Goal: Task Accomplishment & Management: Use online tool/utility

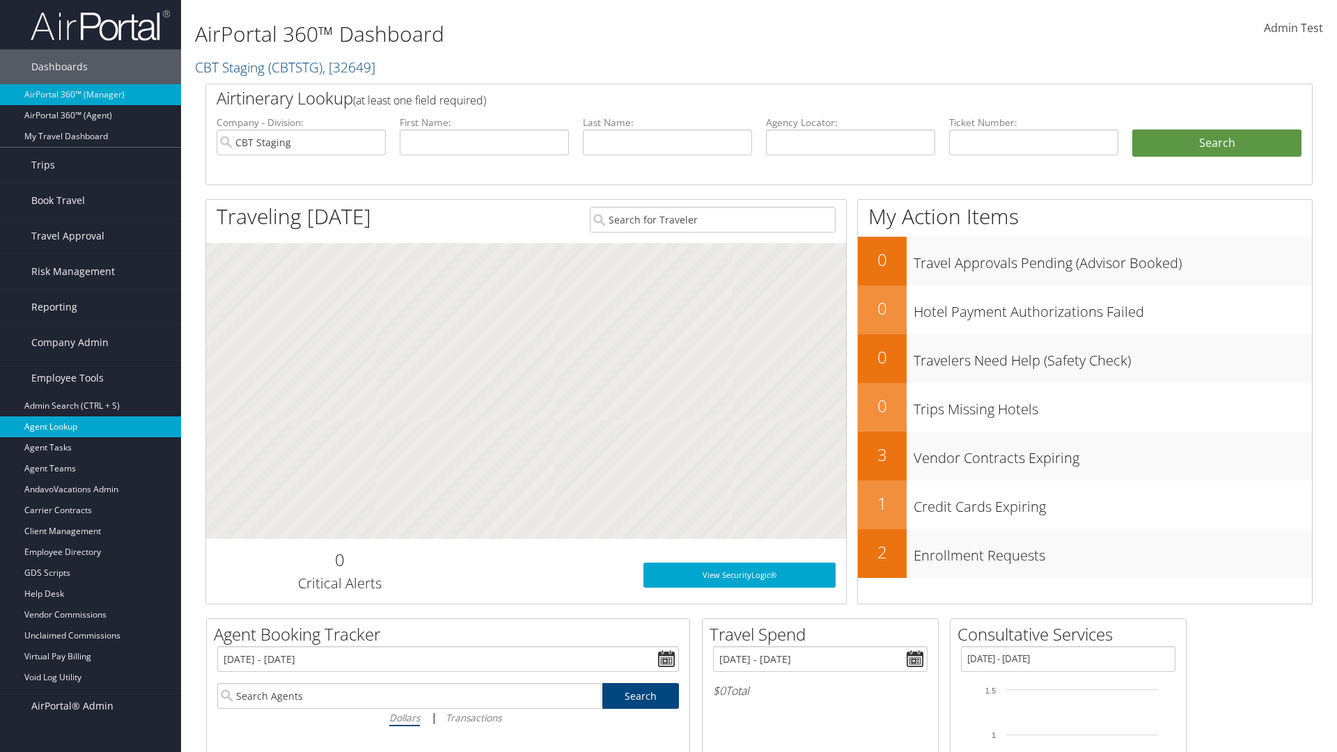
click at [91, 427] on link "Agent Lookup" at bounding box center [90, 427] width 181 height 21
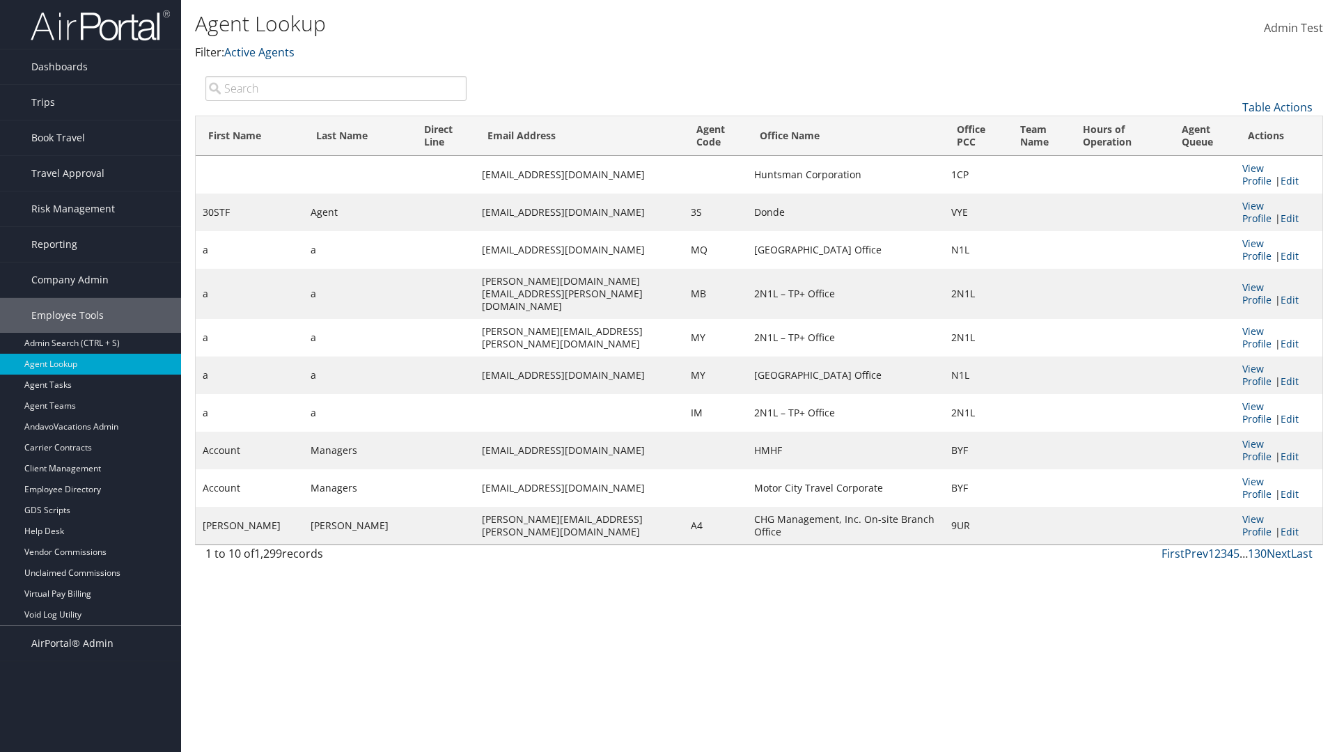
click at [336, 88] on input "search" at bounding box center [335, 88] width 261 height 25
type input "Agent"
